Goal: Transaction & Acquisition: Purchase product/service

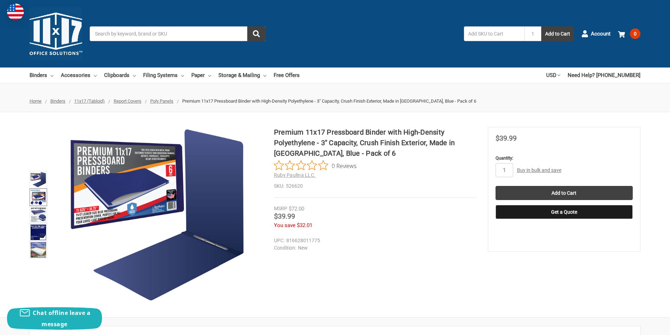
click at [37, 196] on img at bounding box center [38, 197] width 15 height 15
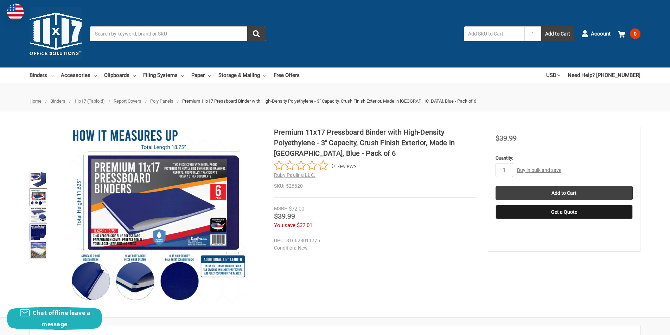
click at [36, 232] on img at bounding box center [38, 232] width 15 height 15
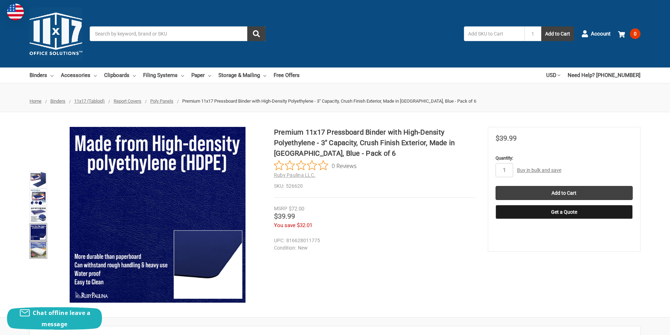
click at [37, 252] on img at bounding box center [38, 249] width 15 height 15
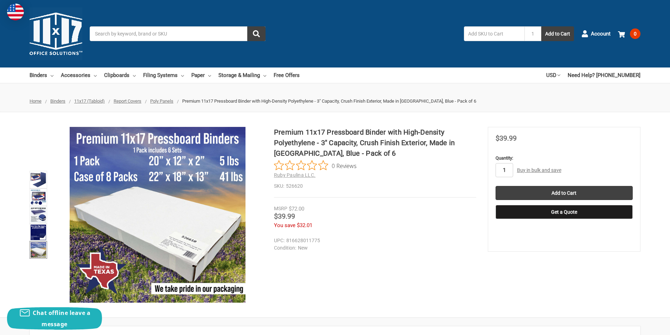
click at [501, 169] on input "1" at bounding box center [505, 170] width 18 height 14
type input "10"
click at [427, 174] on h2 "Ruby Paulina LLC." at bounding box center [375, 175] width 202 height 7
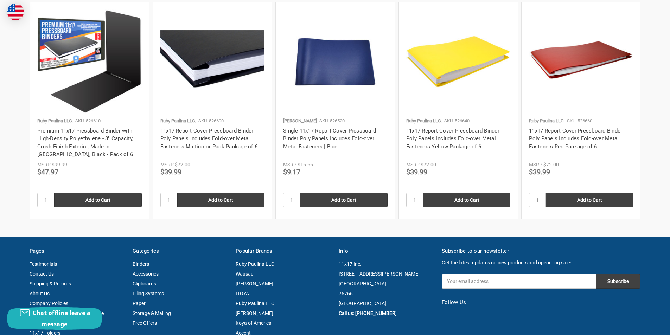
scroll to position [774, 0]
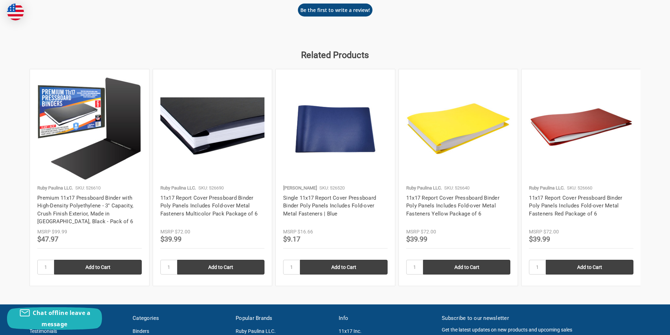
click at [559, 133] on img at bounding box center [581, 129] width 105 height 105
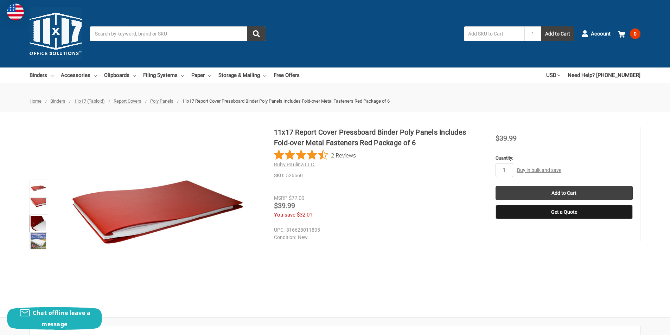
click at [38, 225] on img at bounding box center [38, 223] width 15 height 15
